Goal: Task Accomplishment & Management: Manage account settings

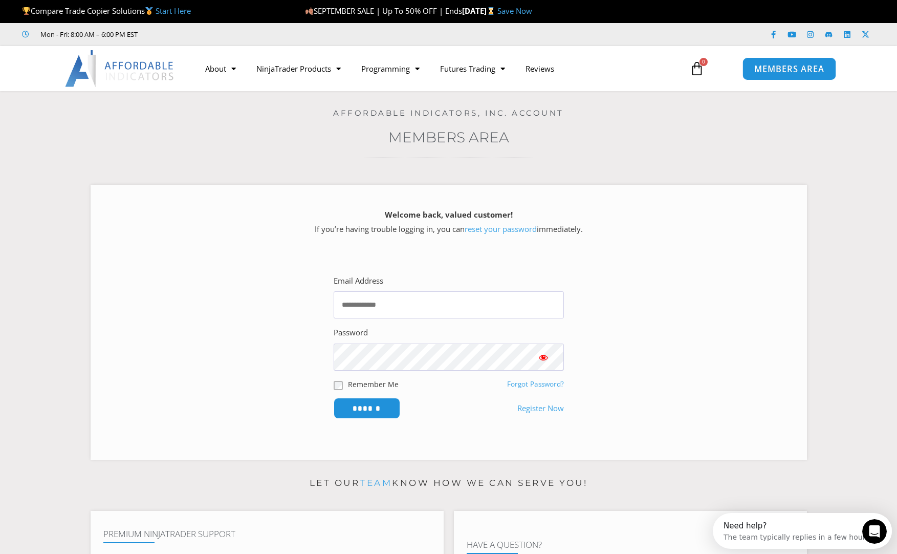
click at [783, 71] on span "MEMBERS AREA" at bounding box center [789, 68] width 70 height 9
click at [386, 305] on input "Email Address" at bounding box center [449, 304] width 230 height 27
type input "**********"
click at [432, 313] on input "Email Address" at bounding box center [449, 304] width 230 height 27
type input "**********"
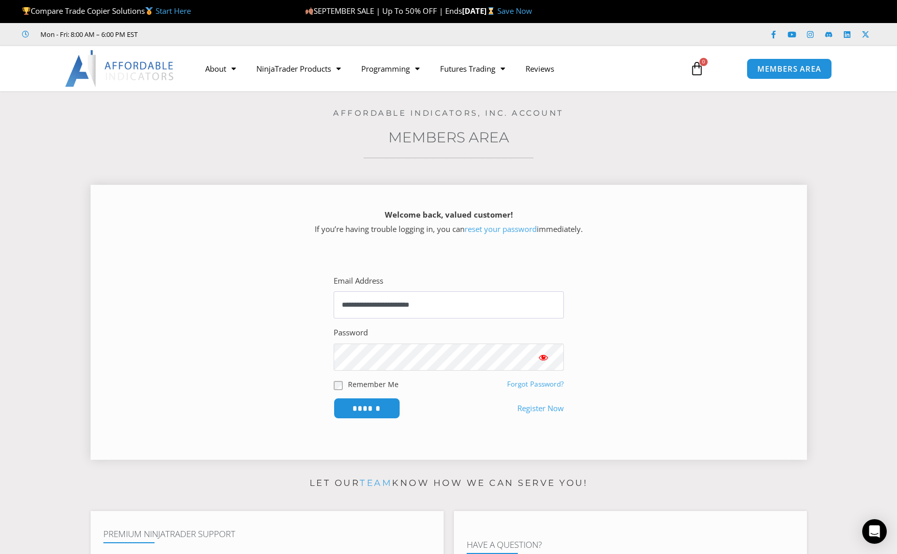
click at [334, 398] on input "******" at bounding box center [367, 408] width 67 height 21
click at [540, 402] on link "Register Now" at bounding box center [540, 408] width 47 height 14
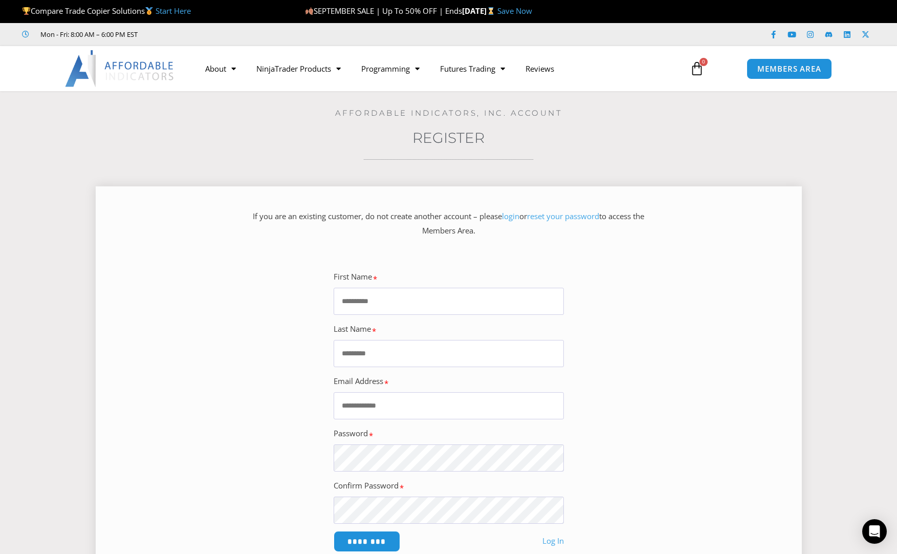
click at [447, 302] on input "First Name" at bounding box center [449, 301] width 230 height 27
type input "******"
type input "**********"
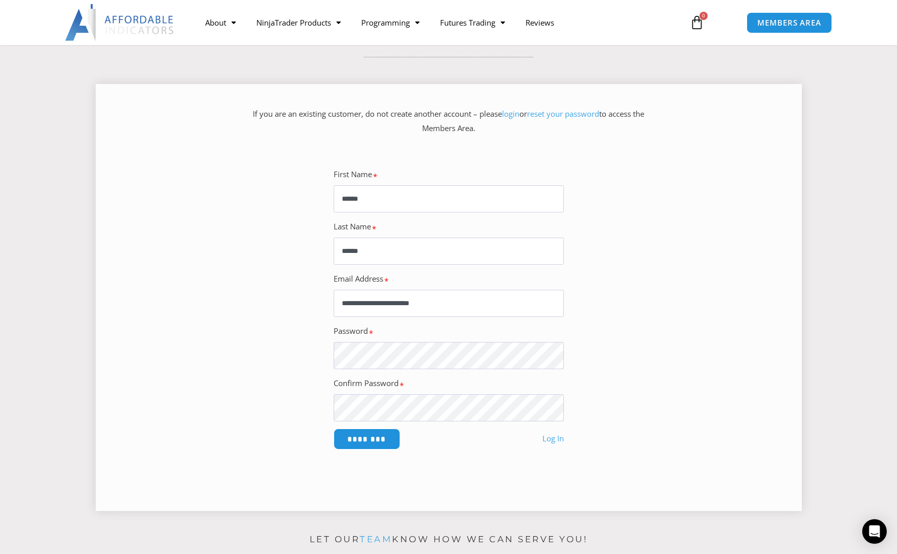
scroll to position [154, 0]
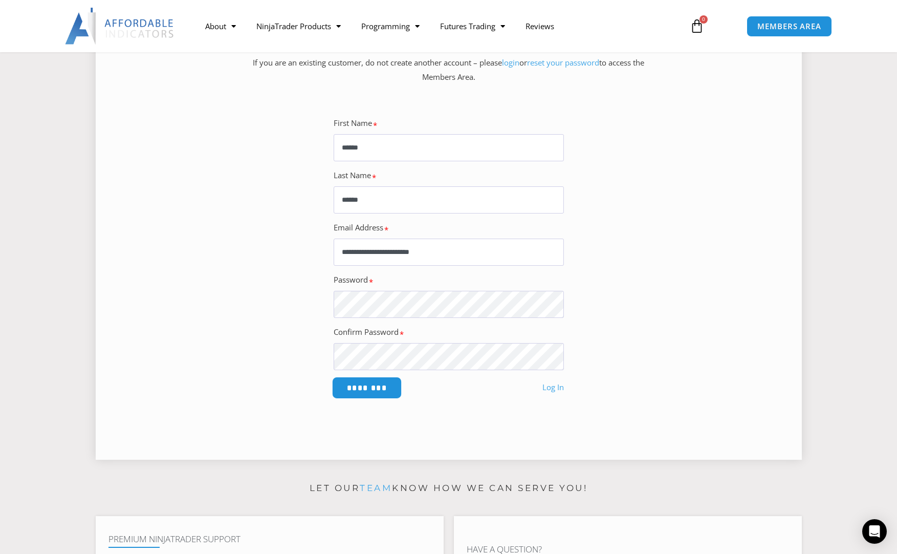
click at [380, 389] on input "********" at bounding box center [367, 388] width 70 height 22
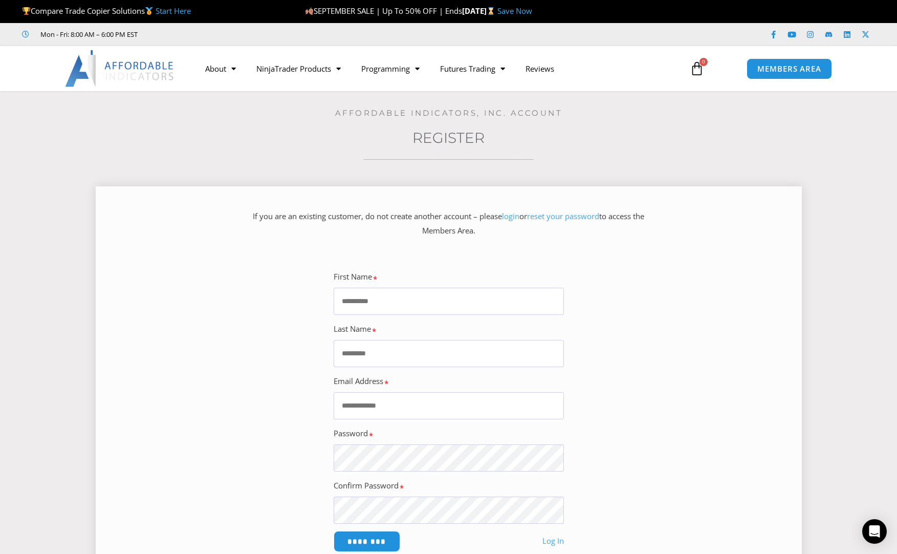
click at [562, 218] on link "reset your password" at bounding box center [563, 216] width 72 height 10
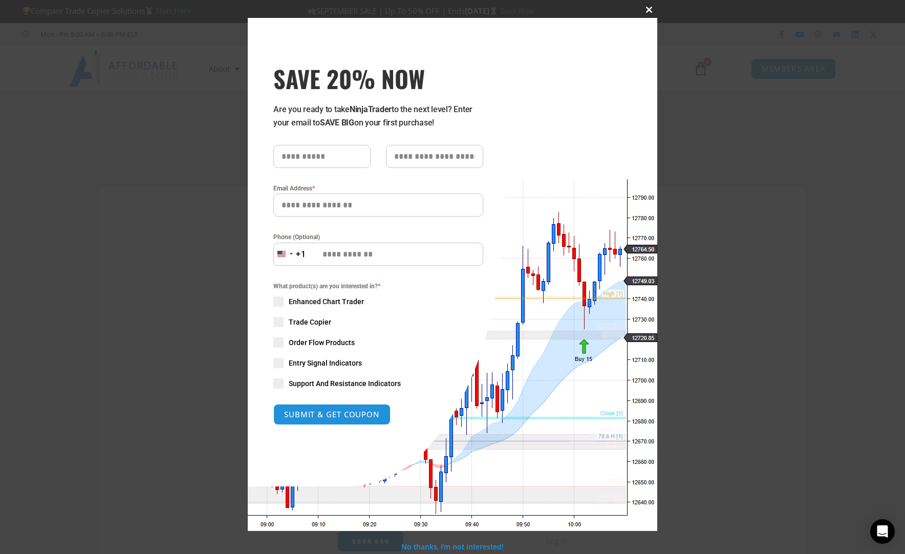
click at [647, 10] on span "SAVE 20% NOW popup" at bounding box center [649, 10] width 16 height 6
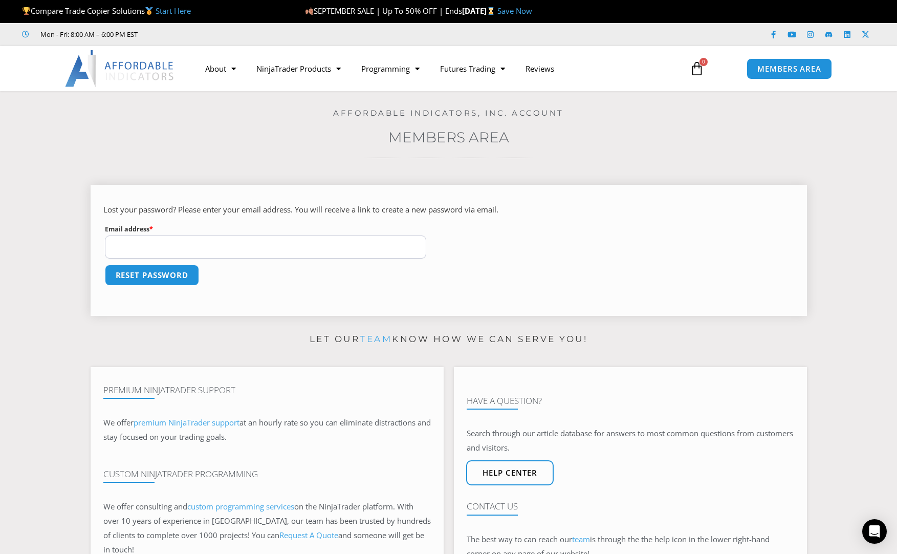
click at [260, 244] on input "Email address * Required" at bounding box center [266, 246] width 322 height 23
type input "**********"
click at [182, 280] on button "Reset password" at bounding box center [151, 275] width 99 height 22
click at [149, 279] on p "Save" at bounding box center [448, 281] width 691 height 37
click at [145, 279] on button "Save" at bounding box center [125, 275] width 44 height 22
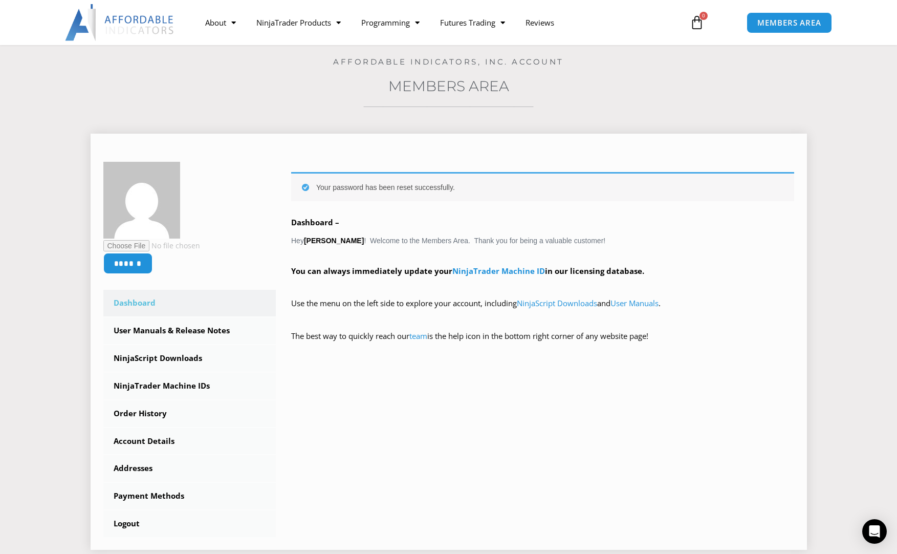
scroll to position [102, 0]
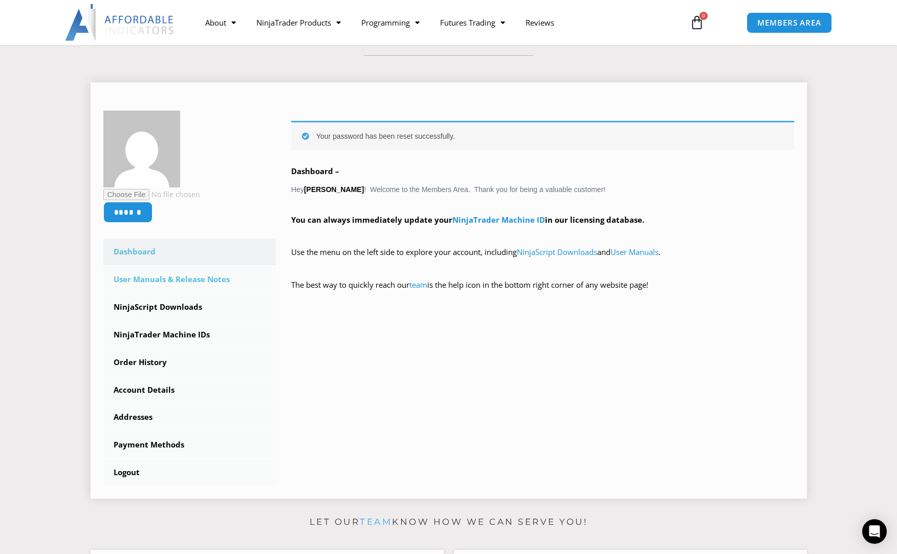
click at [172, 283] on link "User Manuals & Release Notes" at bounding box center [189, 279] width 173 height 27
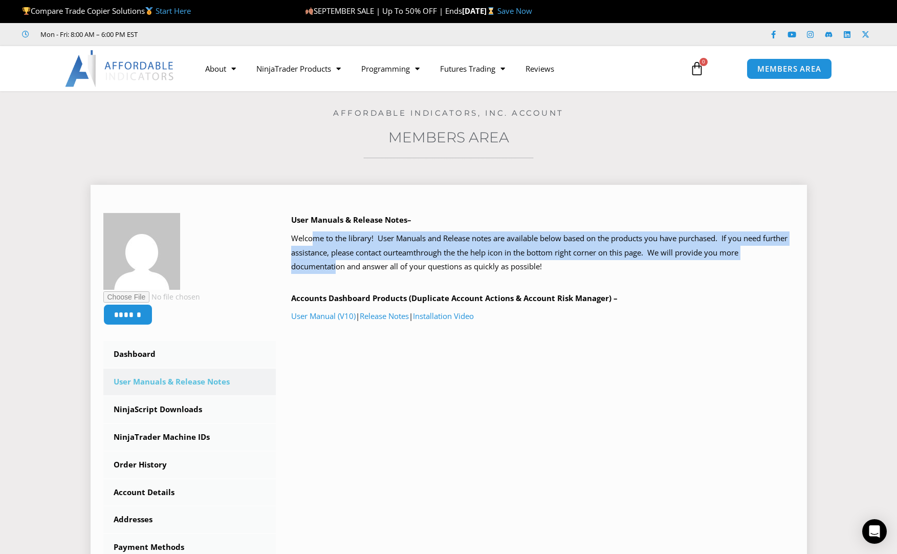
drag, startPoint x: 313, startPoint y: 240, endPoint x: 336, endPoint y: 266, distance: 34.4
click at [336, 266] on p "Welcome to the library! User Manuals and Release notes are available below base…" at bounding box center [542, 252] width 503 height 43
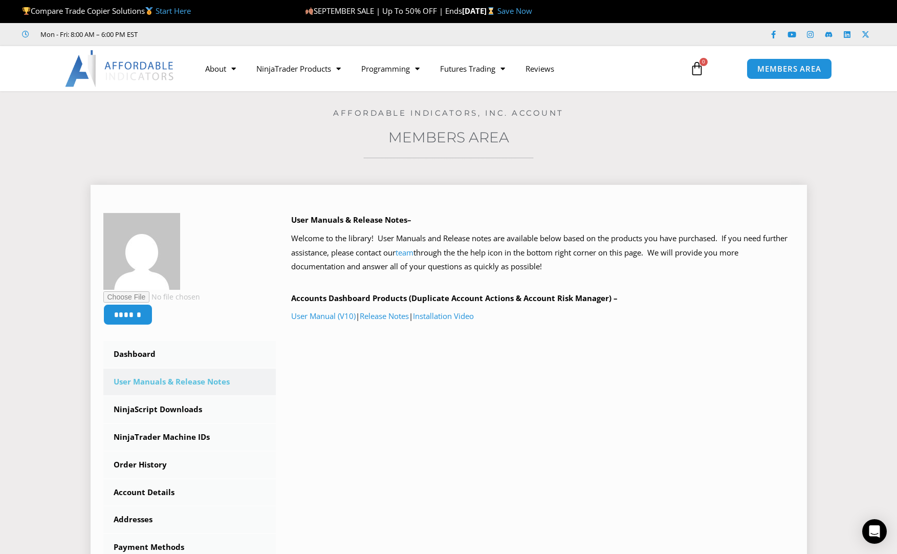
click at [360, 270] on p "Welcome to the library! User Manuals and Release notes are available below base…" at bounding box center [542, 252] width 503 height 43
click at [467, 320] on link "Installation Video" at bounding box center [443, 316] width 61 height 10
click at [329, 320] on link "User Manual (V10)" at bounding box center [323, 316] width 64 height 10
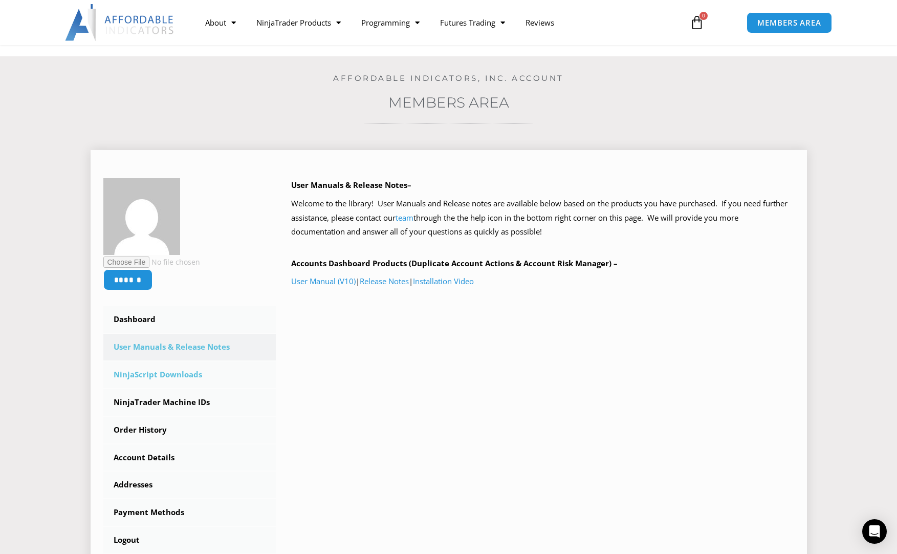
scroll to position [102, 0]
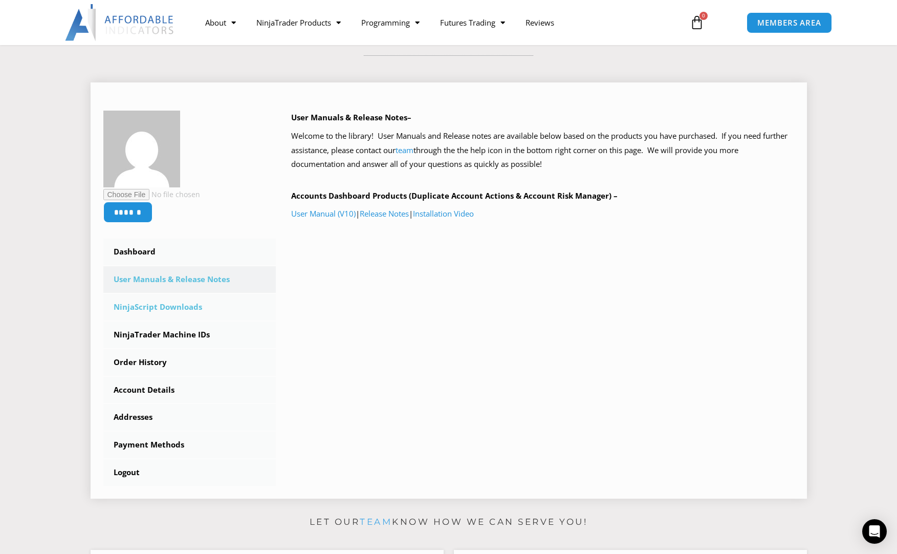
click at [181, 304] on link "NinjaScript Downloads" at bounding box center [189, 307] width 173 height 27
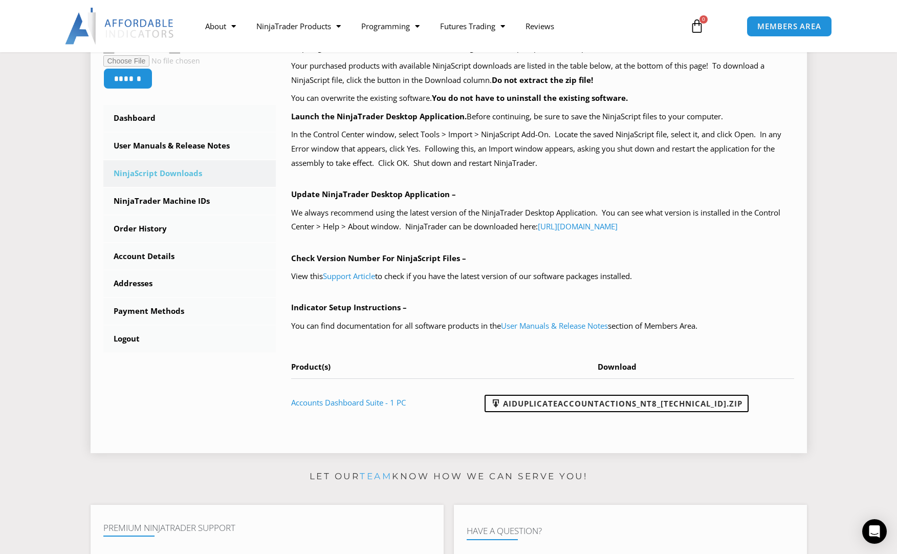
scroll to position [256, 0]
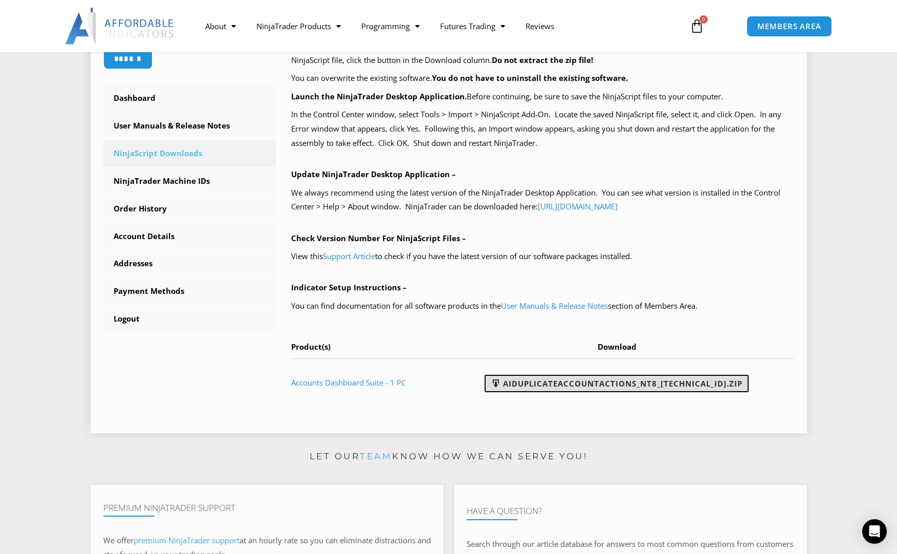
click at [580, 386] on link "AIDuplicateAccountActions_NT8_[TECHNICAL_ID].zip" at bounding box center [617, 383] width 264 height 17
click at [186, 181] on link "NinjaTrader Machine IDs" at bounding box center [189, 181] width 173 height 27
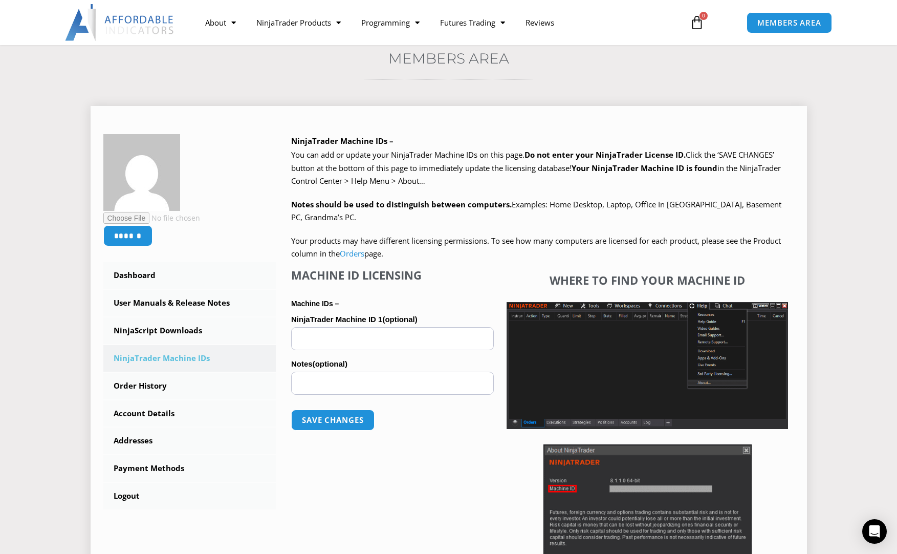
scroll to position [102, 0]
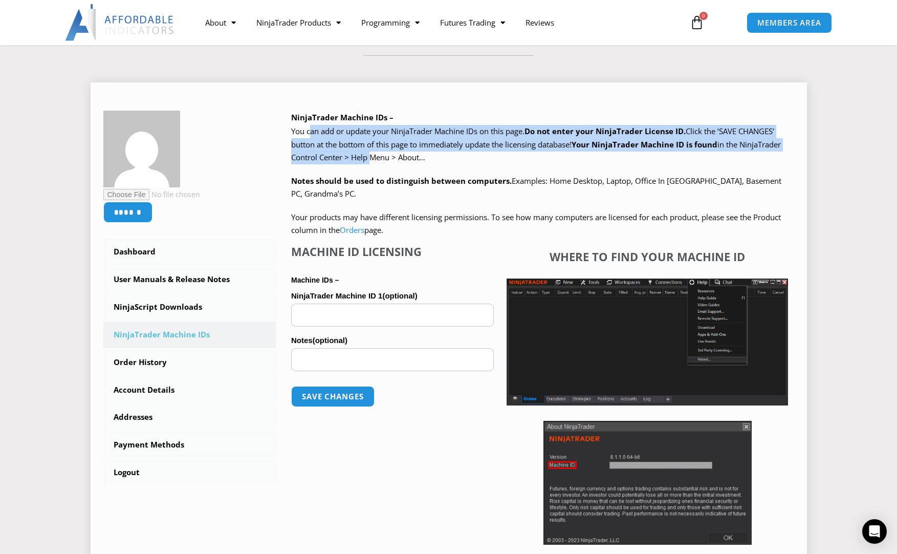
drag, startPoint x: 311, startPoint y: 127, endPoint x: 373, endPoint y: 169, distance: 74.4
click at [373, 169] on div "We are transitioning all NinjaTrader software packages to a web site licensing …" at bounding box center [542, 181] width 503 height 112
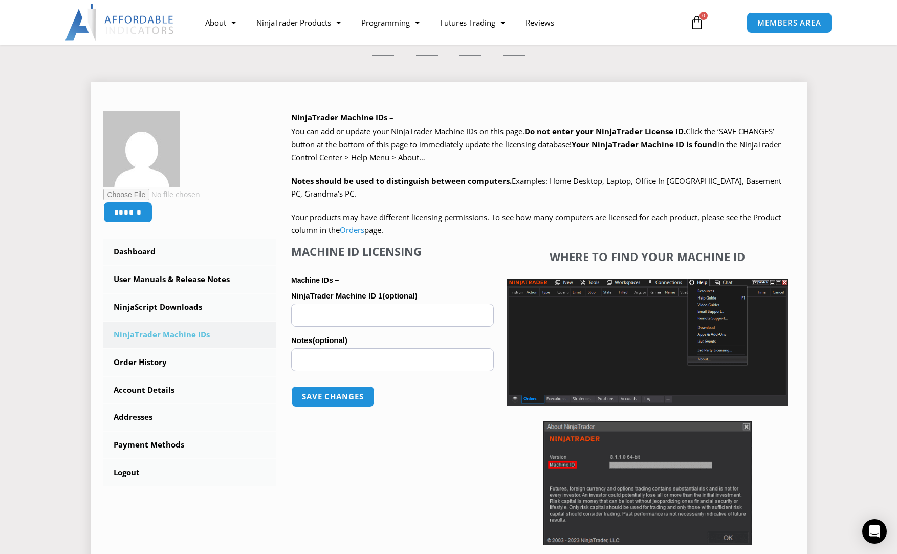
click at [378, 173] on div "We are transitioning all NinjaTrader software packages to a web site licensing …" at bounding box center [542, 181] width 503 height 112
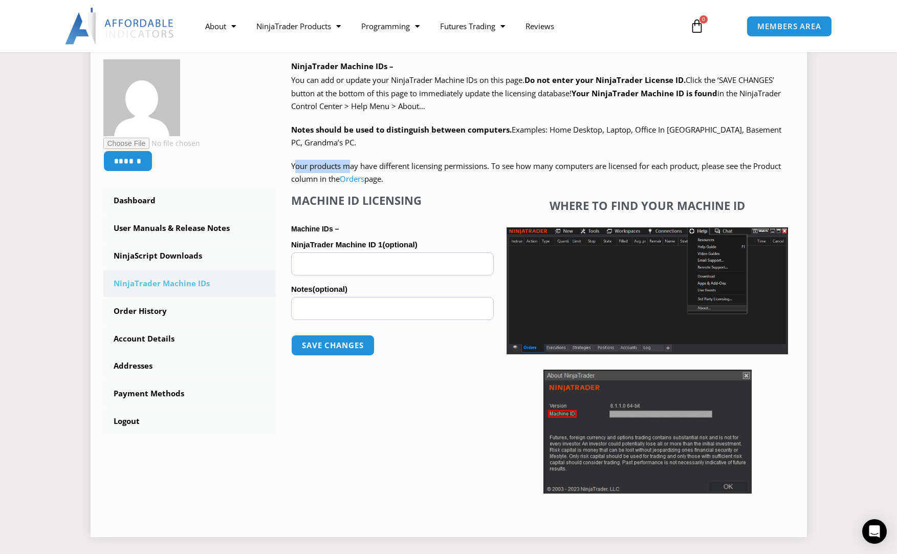
drag, startPoint x: 296, startPoint y: 171, endPoint x: 352, endPoint y: 165, distance: 56.2
click at [352, 165] on p "Your products may have different licensing permissions. To see how many compute…" at bounding box center [542, 173] width 503 height 26
drag, startPoint x: 413, startPoint y: 165, endPoint x: 474, endPoint y: 163, distance: 61.5
click at [474, 163] on span "Your products may have different licensing permissions. To see how many compute…" at bounding box center [536, 173] width 490 height 24
drag, startPoint x: 501, startPoint y: 164, endPoint x: 631, endPoint y: 167, distance: 130.0
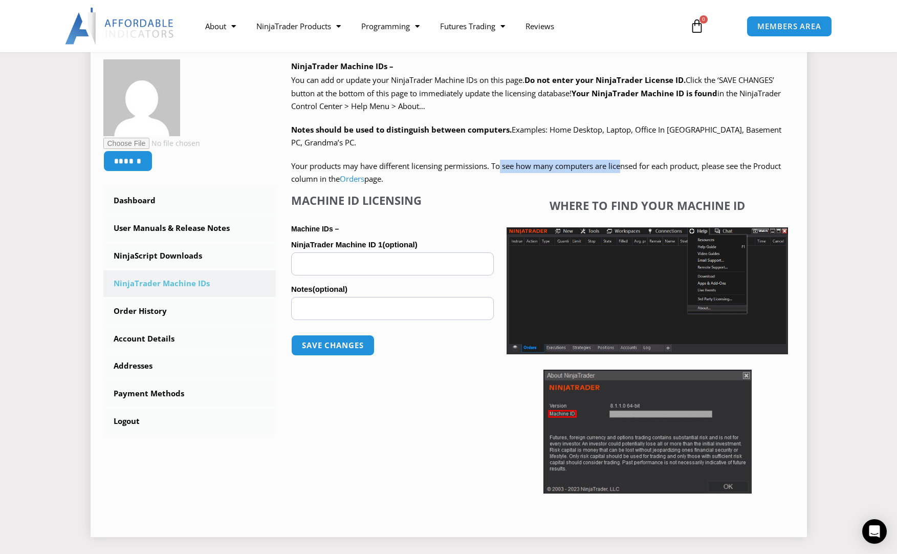
click at [624, 167] on span "Your products may have different licensing permissions. To see how many compute…" at bounding box center [536, 173] width 490 height 24
click at [666, 166] on span "Your products may have different licensing permissions. To see how many compute…" at bounding box center [536, 173] width 490 height 24
drag, startPoint x: 664, startPoint y: 168, endPoint x: 704, endPoint y: 168, distance: 40.4
click at [704, 168] on span "Your products may have different licensing permissions. To see how many compute…" at bounding box center [536, 173] width 490 height 24
drag, startPoint x: 714, startPoint y: 168, endPoint x: 788, endPoint y: 171, distance: 74.3
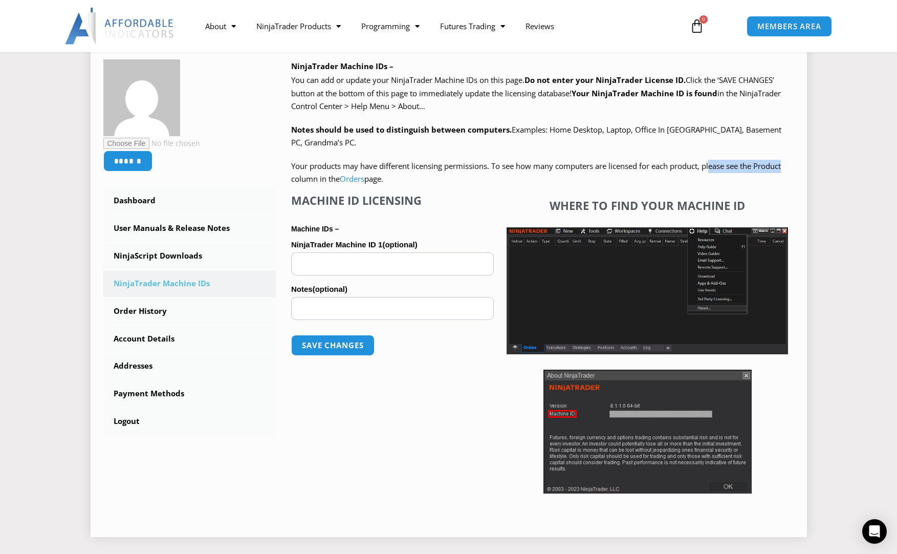
click at [788, 171] on p "Your products may have different licensing permissions. To see how many compute…" at bounding box center [542, 173] width 503 height 26
click at [779, 173] on p "Your products may have different licensing permissions. To see how many compute…" at bounding box center [542, 173] width 503 height 26
drag, startPoint x: 301, startPoint y: 181, endPoint x: 324, endPoint y: 177, distance: 22.9
click at [324, 177] on span "Your products may have different licensing permissions. To see how many compute…" at bounding box center [536, 173] width 490 height 24
drag, startPoint x: 300, startPoint y: 131, endPoint x: 331, endPoint y: 130, distance: 30.7
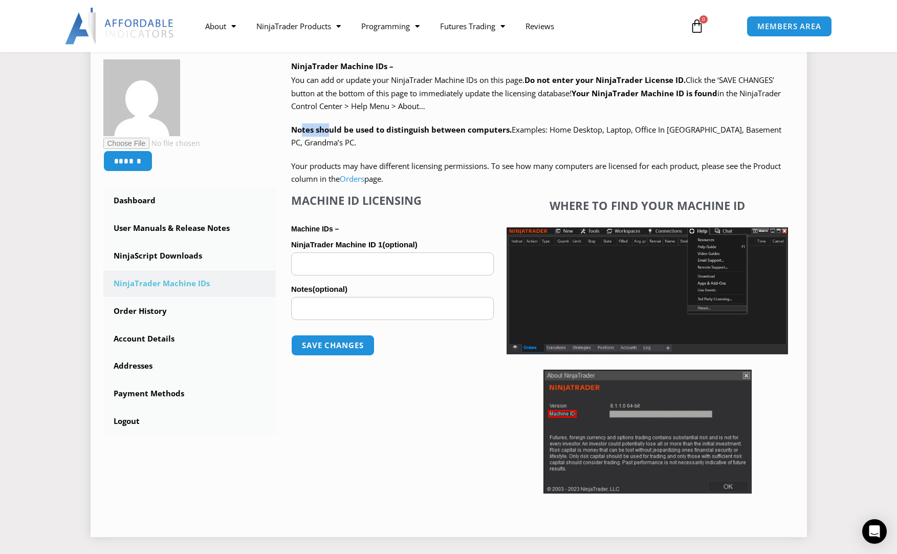
click at [331, 130] on strong "Notes should be used to distinguish between computers." at bounding box center [401, 129] width 221 height 10
click at [342, 130] on strong "Notes should be used to distinguish between computers." at bounding box center [401, 129] width 221 height 10
drag, startPoint x: 331, startPoint y: 130, endPoint x: 449, endPoint y: 128, distance: 118.2
click at [448, 128] on strong "Notes should be used to distinguish between computers." at bounding box center [401, 129] width 221 height 10
click at [491, 129] on strong "Notes should be used to distinguish between computers." at bounding box center [401, 129] width 221 height 10
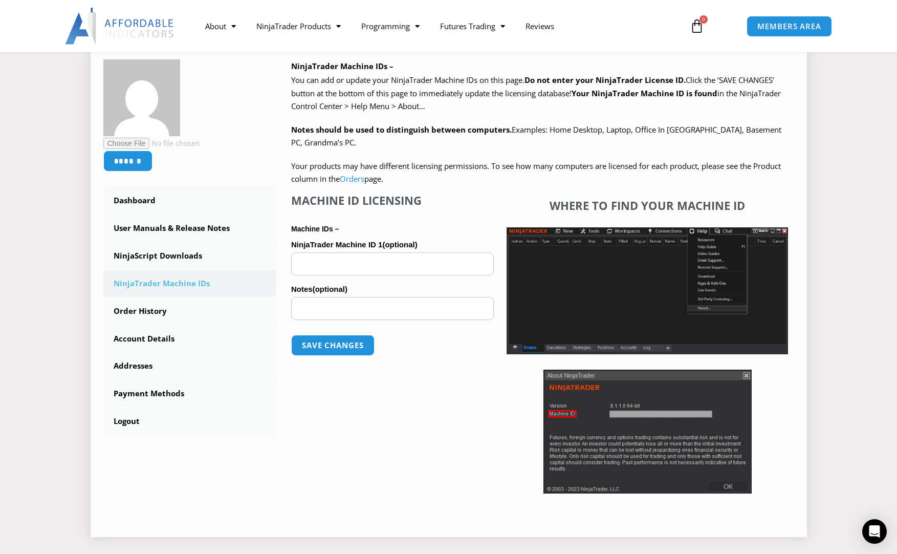
click at [377, 262] on input "NinjaTrader Machine ID 1 (optional)" at bounding box center [392, 263] width 203 height 23
paste input "**********"
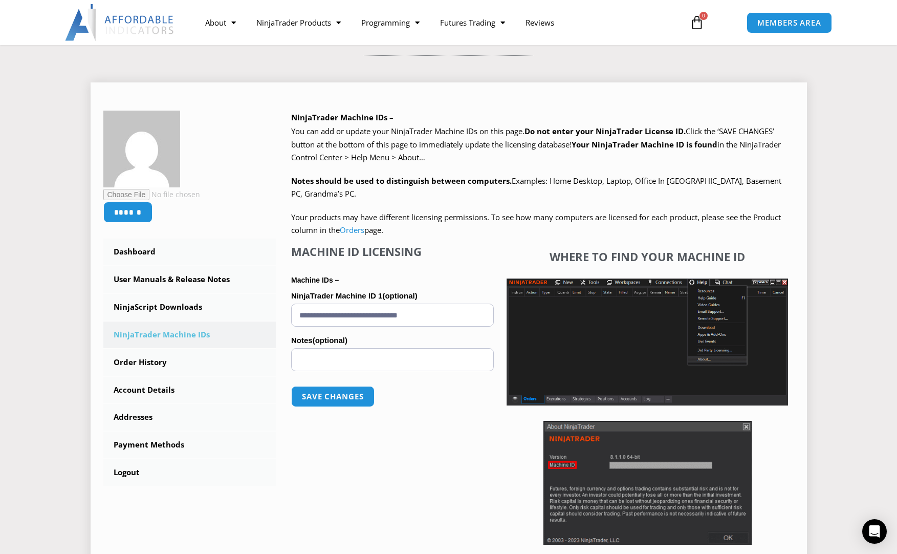
type input "**********"
drag, startPoint x: 337, startPoint y: 134, endPoint x: 435, endPoint y: 155, distance: 100.0
click at [435, 155] on p "You can add or update your NinjaTrader Machine IDs on this page. Do not enter y…" at bounding box center [542, 144] width 503 height 39
click at [468, 150] on p "You can add or update your NinjaTrader Machine IDs on this page. Do not enter y…" at bounding box center [542, 144] width 503 height 39
drag, startPoint x: 432, startPoint y: 130, endPoint x: 530, endPoint y: 142, distance: 98.4
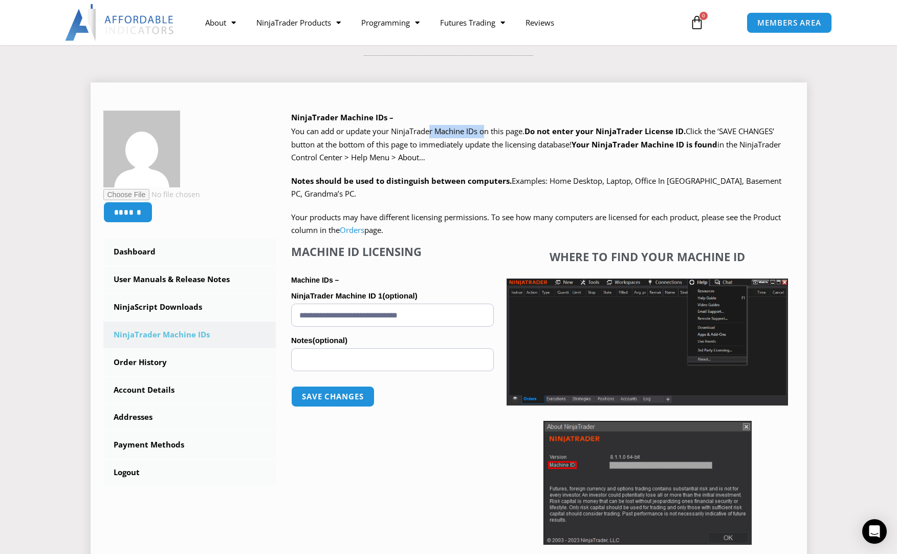
click at [507, 139] on p "You can add or update your NinjaTrader Machine IDs on this page. Do not enter y…" at bounding box center [542, 144] width 503 height 39
click at [563, 143] on span "Click the ‘SAVE CHANGES’ button at the bottom of this page to immediately updat…" at bounding box center [536, 144] width 490 height 36
drag, startPoint x: 566, startPoint y: 139, endPoint x: 642, endPoint y: 140, distance: 75.7
click at [642, 140] on span "Click the ‘SAVE CHANGES’ button at the bottom of this page to immediately updat…" at bounding box center [536, 144] width 490 height 36
click at [644, 140] on strong "Your NinjaTrader Machine ID is found" at bounding box center [645, 144] width 146 height 10
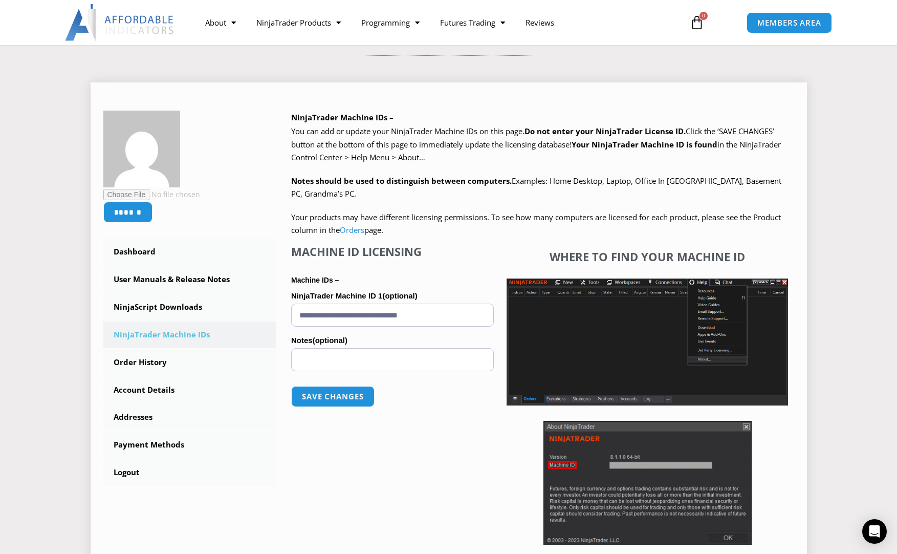
drag, startPoint x: 310, startPoint y: 184, endPoint x: 323, endPoint y: 182, distance: 13.4
click at [310, 184] on strong "Notes should be used to distinguish between computers." at bounding box center [401, 181] width 221 height 10
drag, startPoint x: 714, startPoint y: 135, endPoint x: 768, endPoint y: 135, distance: 53.2
click at [759, 135] on span "Click the ‘SAVE CHANGES’ button at the bottom of this page to immediately updat…" at bounding box center [536, 144] width 490 height 36
click at [768, 135] on span "Click the ‘SAVE CHANGES’ button at the bottom of this page to immediately updat…" at bounding box center [536, 144] width 490 height 36
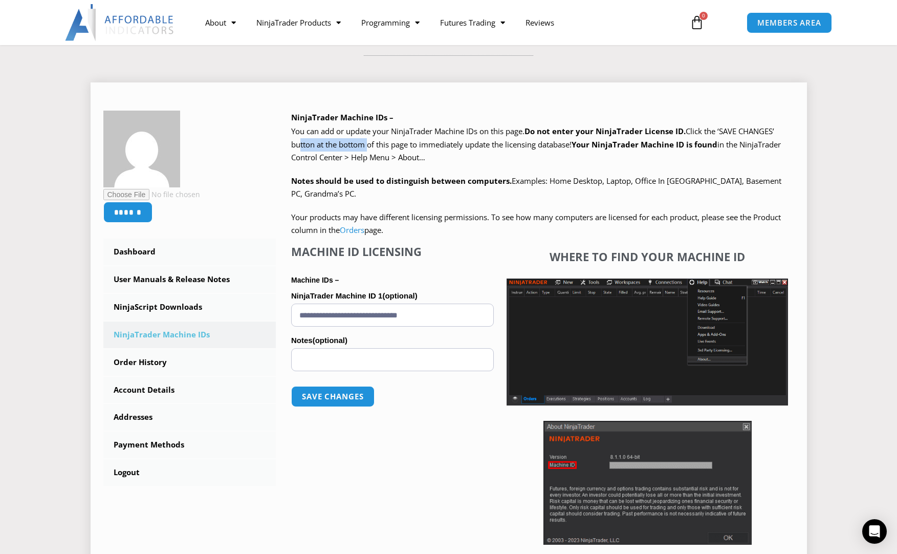
drag, startPoint x: 338, startPoint y: 147, endPoint x: 392, endPoint y: 155, distance: 54.7
click at [378, 152] on span "Click the ‘SAVE CHANGES’ button at the bottom of this page to immediately updat…" at bounding box center [536, 144] width 490 height 36
click at [458, 153] on p "You can add or update your NinjaTrader Machine IDs on this page. Do not enter y…" at bounding box center [542, 144] width 503 height 39
drag, startPoint x: 418, startPoint y: 148, endPoint x: 470, endPoint y: 148, distance: 51.7
click at [465, 148] on span "Click the ‘SAVE CHANGES’ button at the bottom of this page to immediately updat…" at bounding box center [536, 144] width 490 height 36
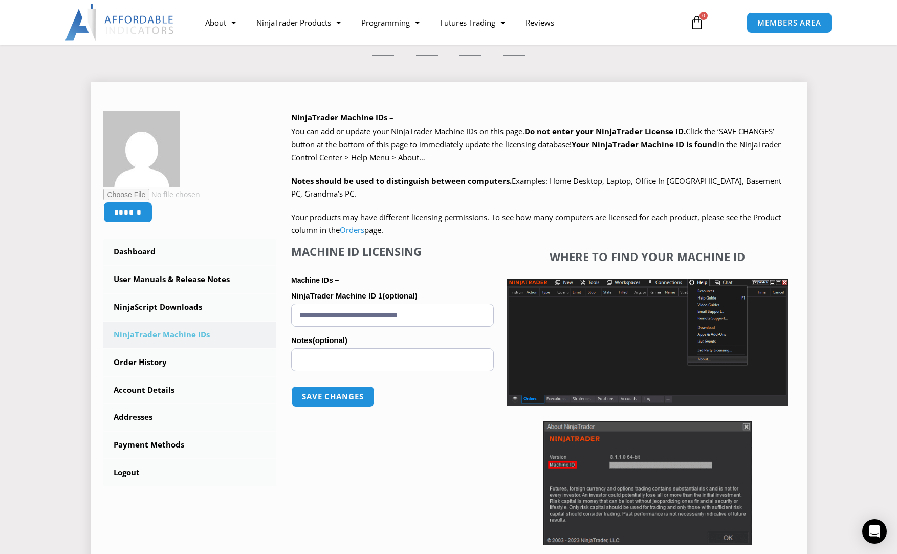
click at [481, 148] on span "Click the ‘SAVE CHANGES’ button at the bottom of this page to immediately updat…" at bounding box center [536, 144] width 490 height 36
drag, startPoint x: 529, startPoint y: 149, endPoint x: 559, endPoint y: 150, distance: 29.7
click at [549, 149] on span "Click the ‘SAVE CHANGES’ button at the bottom of this page to immediately updat…" at bounding box center [536, 144] width 490 height 36
drag, startPoint x: 632, startPoint y: 146, endPoint x: 751, endPoint y: 147, distance: 119.2
click at [733, 145] on span "Click the ‘SAVE CHANGES’ button at the bottom of this page to immediately updat…" at bounding box center [536, 144] width 490 height 36
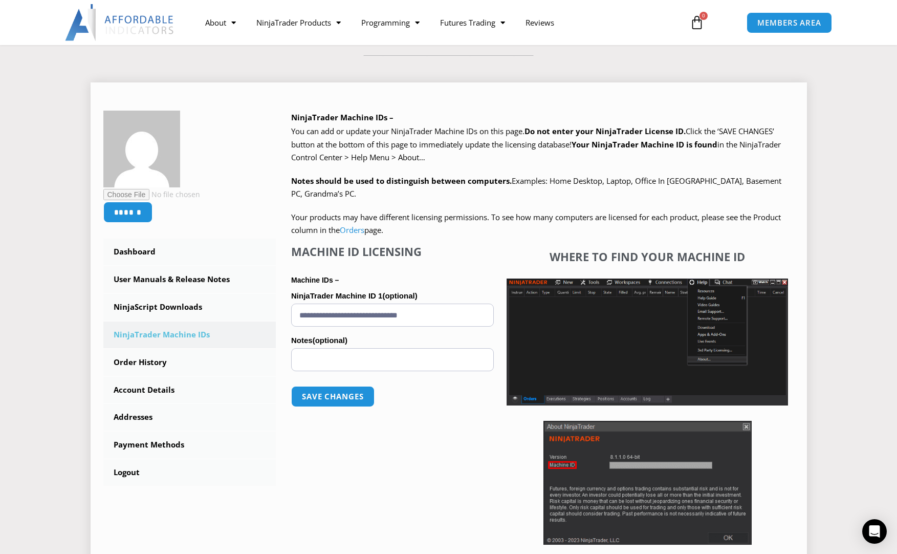
click at [760, 148] on span "Click the ‘SAVE CHANGES’ button at the bottom of this page to immediately updat…" at bounding box center [536, 144] width 490 height 36
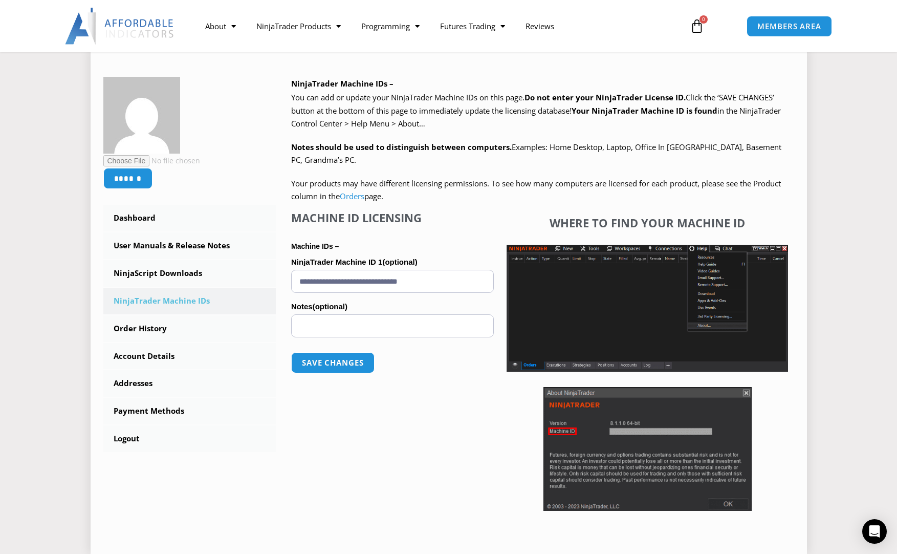
scroll to position [154, 0]
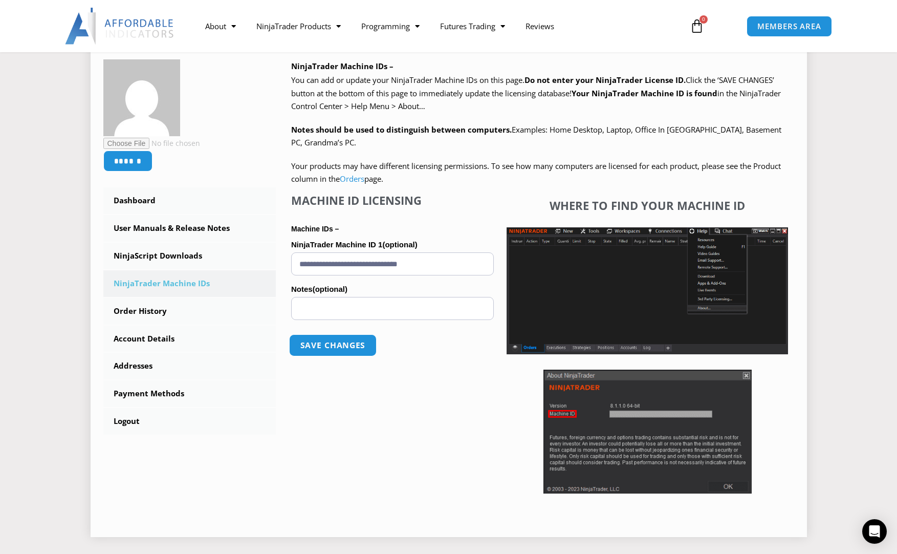
click at [331, 346] on button "Save changes" at bounding box center [332, 345] width 87 height 22
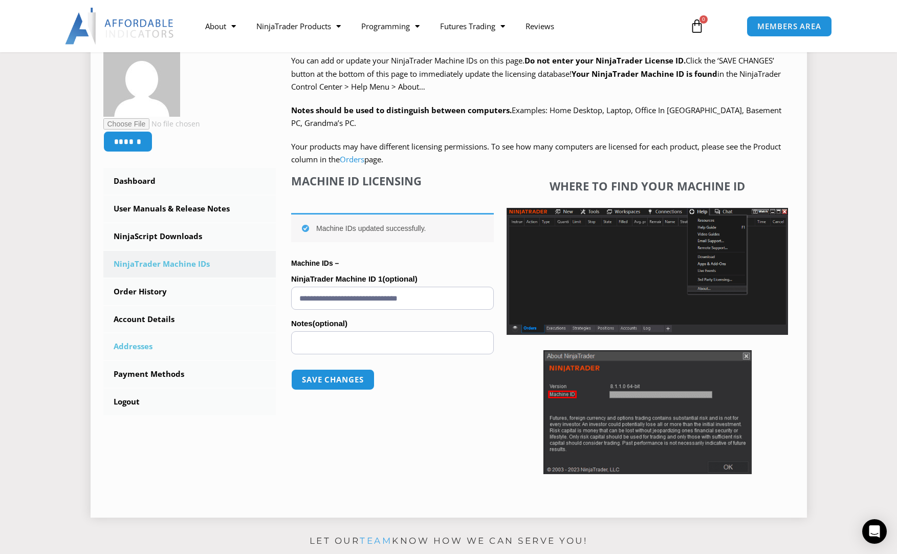
scroll to position [154, 0]
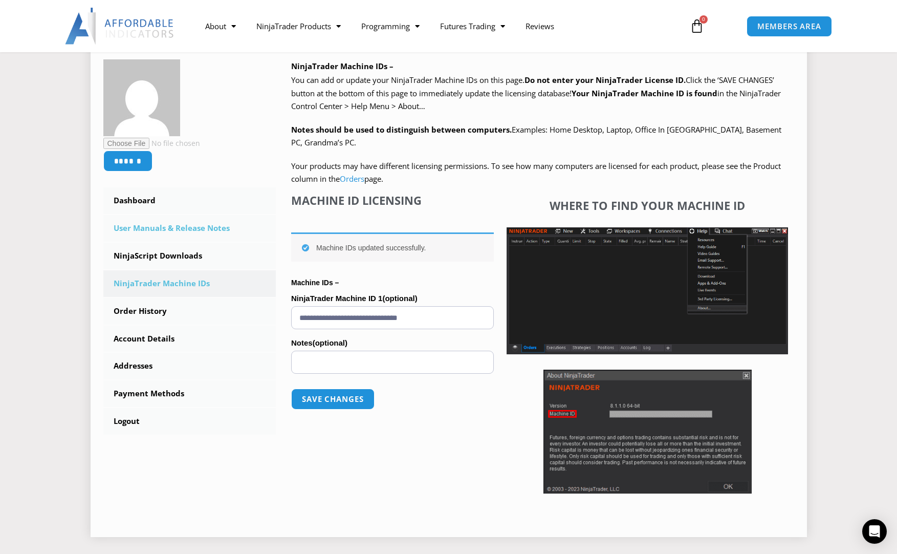
click at [188, 234] on link "User Manuals & Release Notes" at bounding box center [189, 228] width 173 height 27
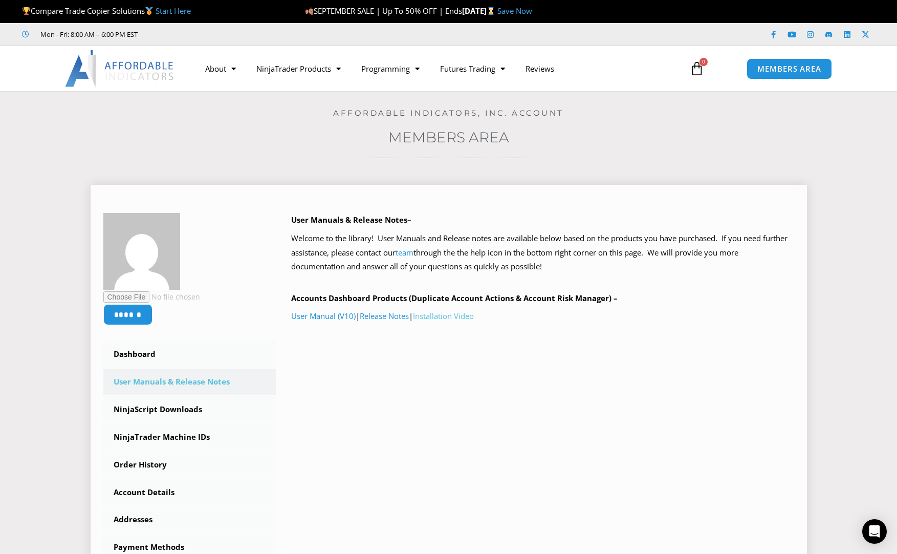
click at [452, 316] on link "Installation Video" at bounding box center [443, 316] width 61 height 10
click at [435, 419] on div "****** Dashboard Subscriptions User Manuals & Release Notes NinjaScript Downloa…" at bounding box center [448, 400] width 691 height 375
click at [200, 412] on link "NinjaScript Downloads" at bounding box center [189, 409] width 173 height 27
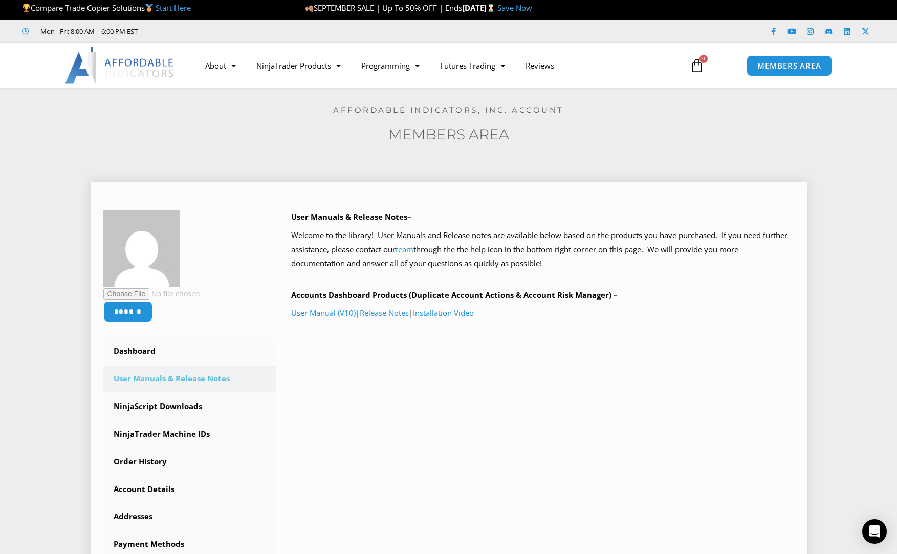
scroll to position [51, 0]
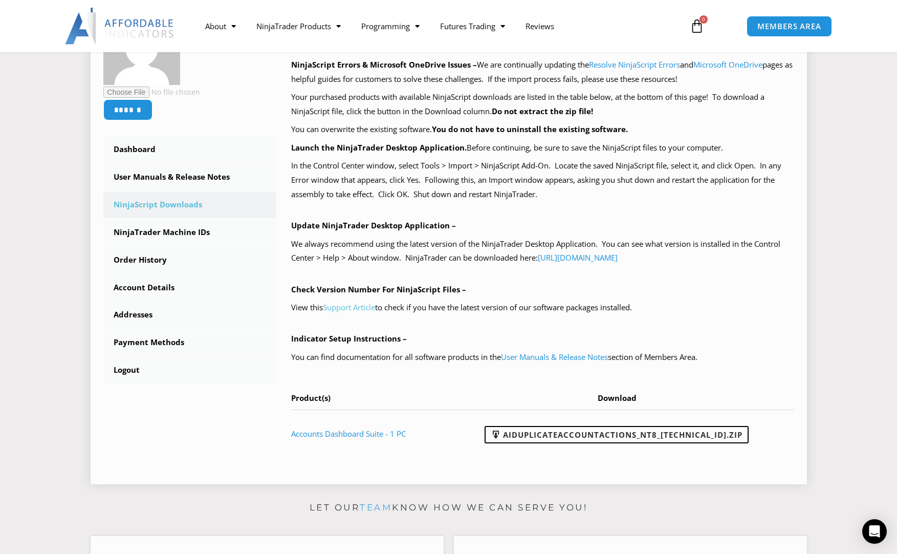
scroll to position [154, 0]
